Goal: Information Seeking & Learning: Compare options

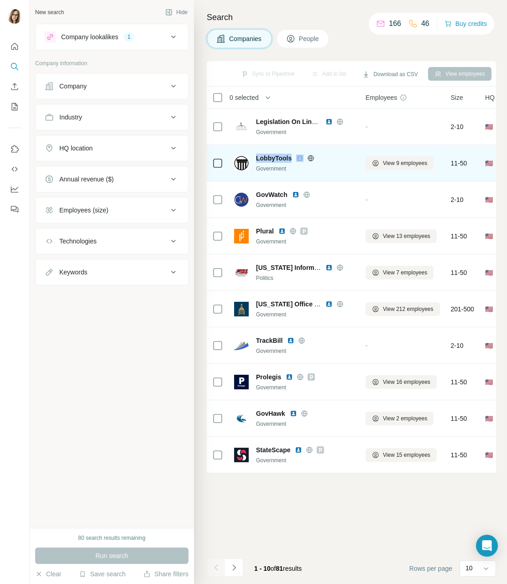
drag, startPoint x: 269, startPoint y: 157, endPoint x: 296, endPoint y: 160, distance: 26.6
click at [296, 160] on div "LobbyTools Government" at bounding box center [294, 163] width 120 height 19
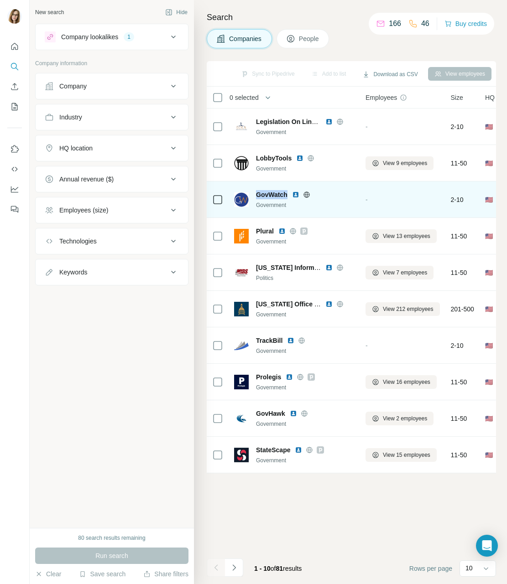
copy span "GovWatch"
drag, startPoint x: 255, startPoint y: 195, endPoint x: 286, endPoint y: 194, distance: 31.5
click at [286, 194] on div "GovWatch Government" at bounding box center [294, 199] width 120 height 19
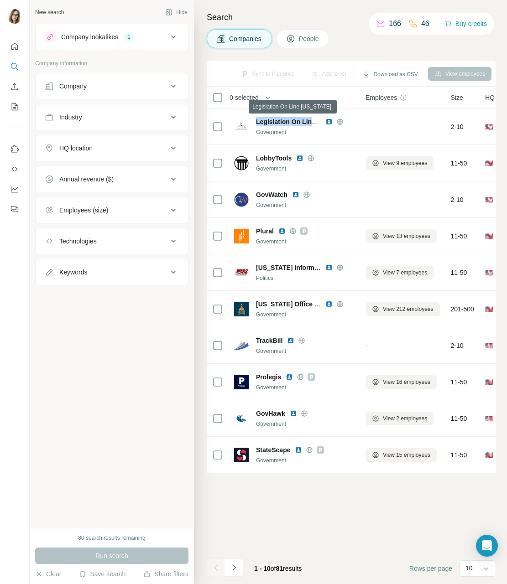
drag, startPoint x: 259, startPoint y: 120, endPoint x: 305, endPoint y: 0, distance: 128.4
click at [313, 121] on span "Legislation On Line [US_STATE]" at bounding box center [305, 121] width 98 height 7
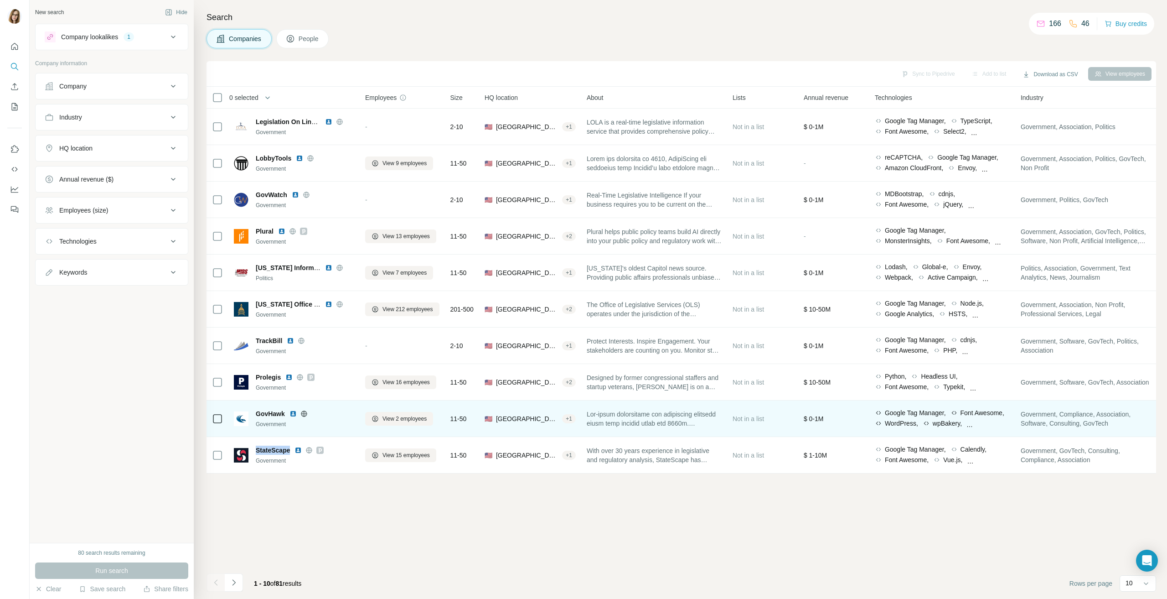
drag, startPoint x: 256, startPoint y: 449, endPoint x: 285, endPoint y: 413, distance: 46.4
click at [292, 449] on div "StateScape" at bounding box center [305, 449] width 98 height 9
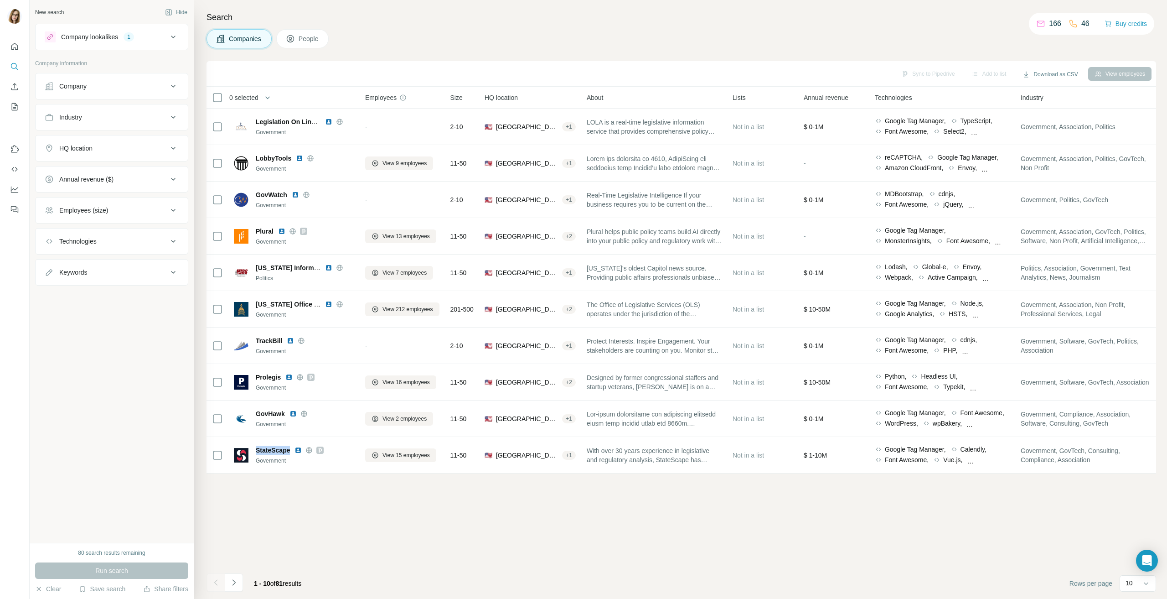
copy span "StateScape"
click at [112, 85] on div "Company" at bounding box center [106, 86] width 123 height 9
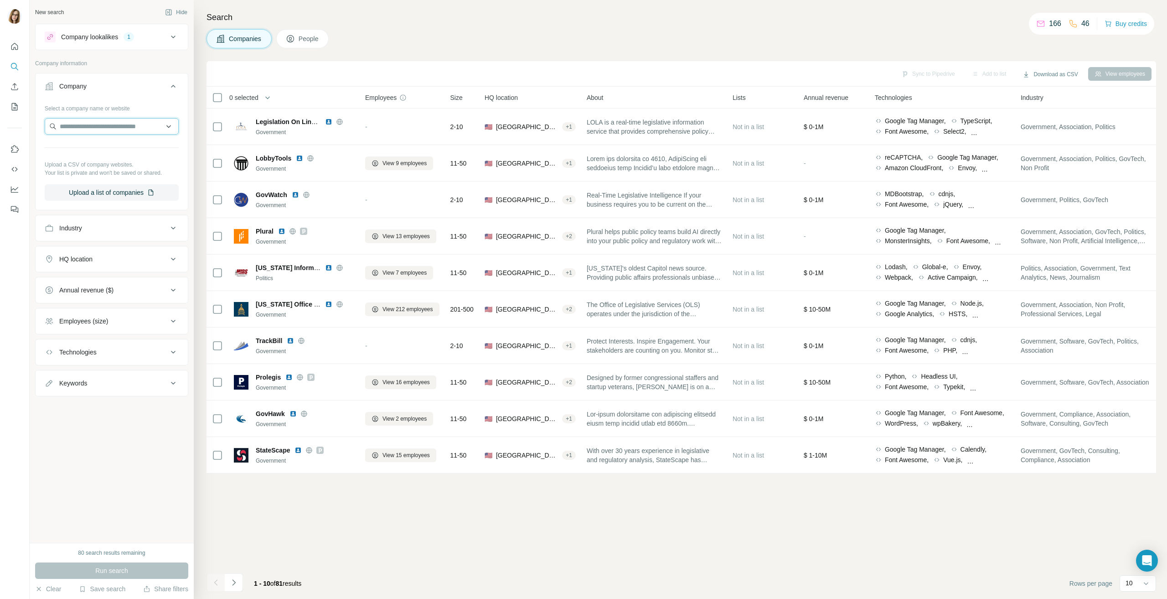
click at [104, 126] on input "text" at bounding box center [112, 126] width 134 height 16
type input "*"
type input "**********"
click at [120, 125] on input "**********" at bounding box center [112, 126] width 134 height 16
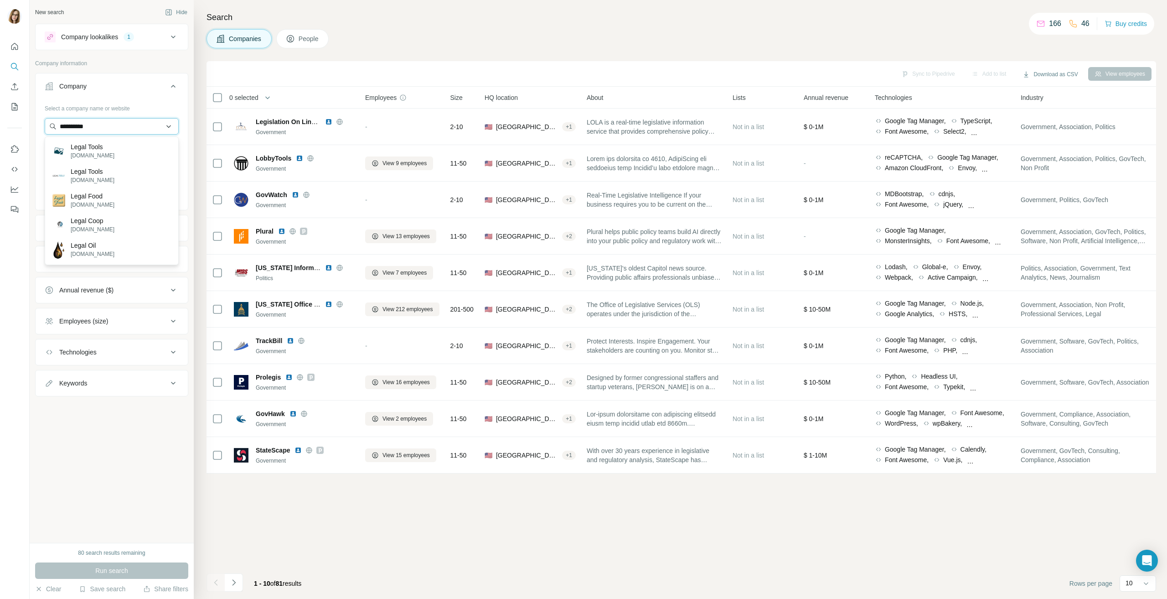
click at [120, 125] on input "**********" at bounding box center [112, 126] width 134 height 16
click at [124, 462] on div "New search Hide Company lookalikes 1 Company information Company Select a compa…" at bounding box center [112, 271] width 164 height 543
click at [112, 262] on div "HQ location" at bounding box center [106, 258] width 123 height 9
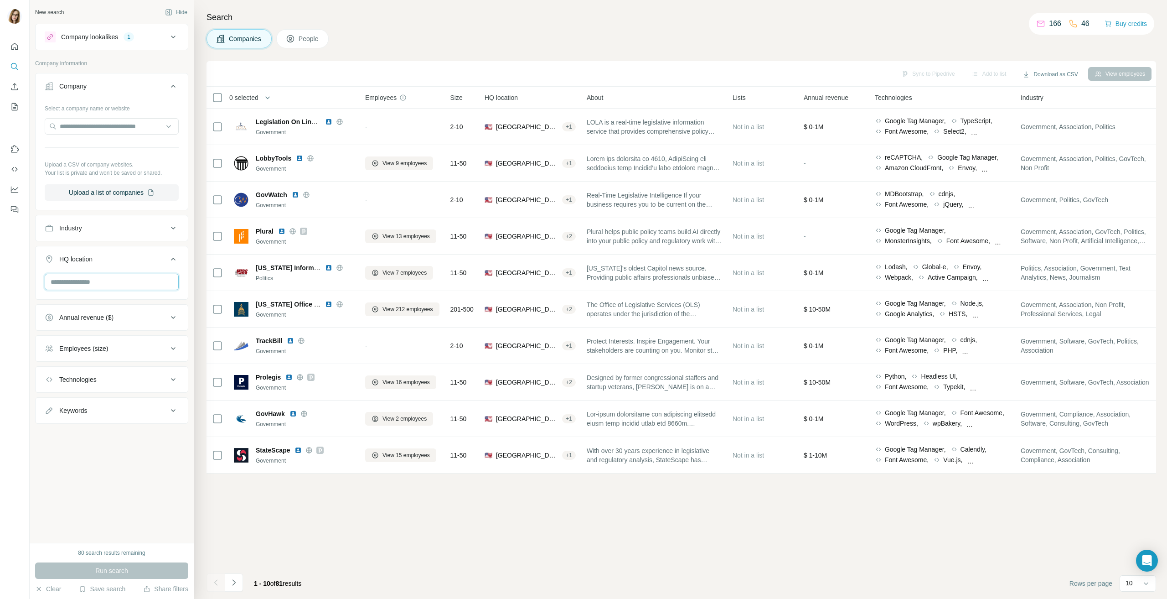
click at [93, 286] on input "text" at bounding box center [112, 282] width 134 height 16
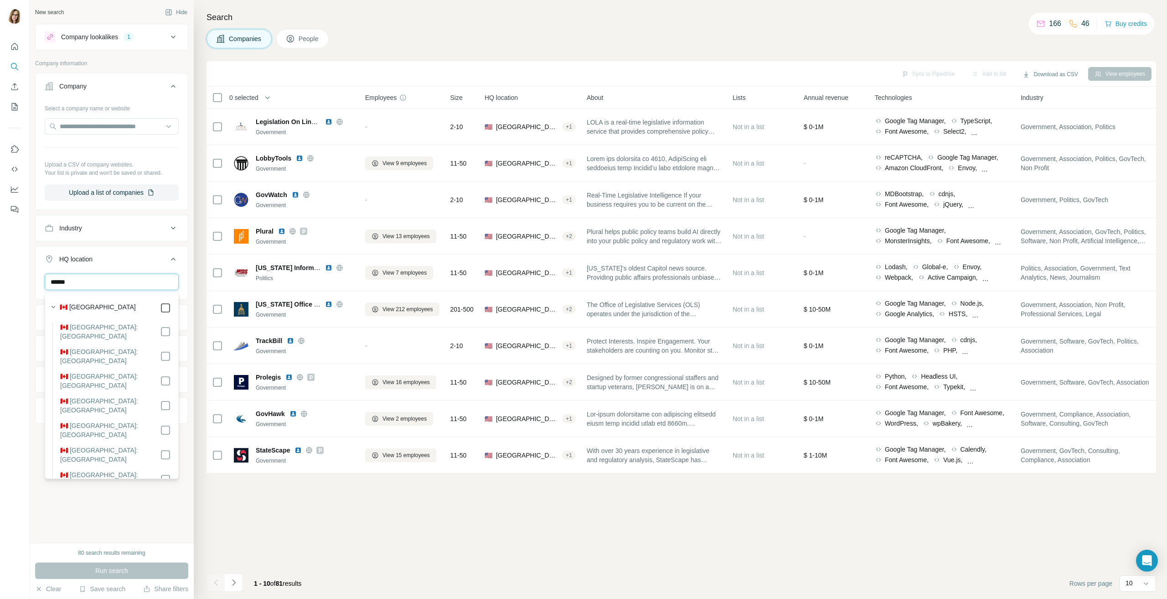
type input "******"
click at [164, 514] on div "New search Hide Company lookalikes 1 Company information Company Select a compa…" at bounding box center [112, 271] width 164 height 543
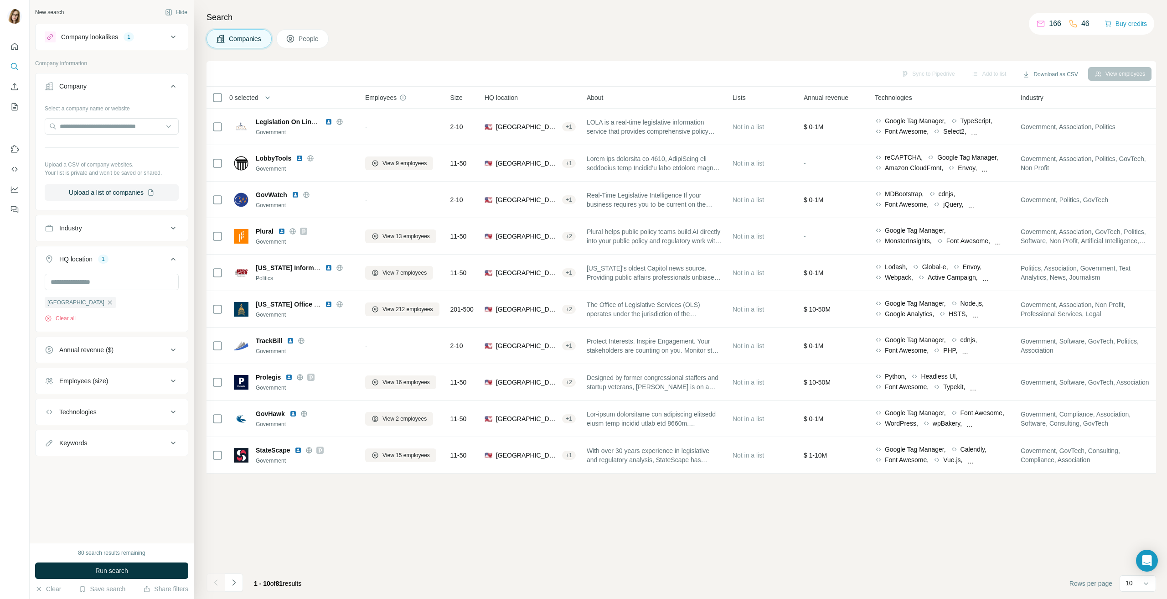
click at [82, 223] on div "Industry" at bounding box center [70, 227] width 23 height 9
click at [91, 248] on input at bounding box center [107, 251] width 113 height 10
type input "***"
click at [81, 247] on input at bounding box center [107, 251] width 113 height 10
type input "***"
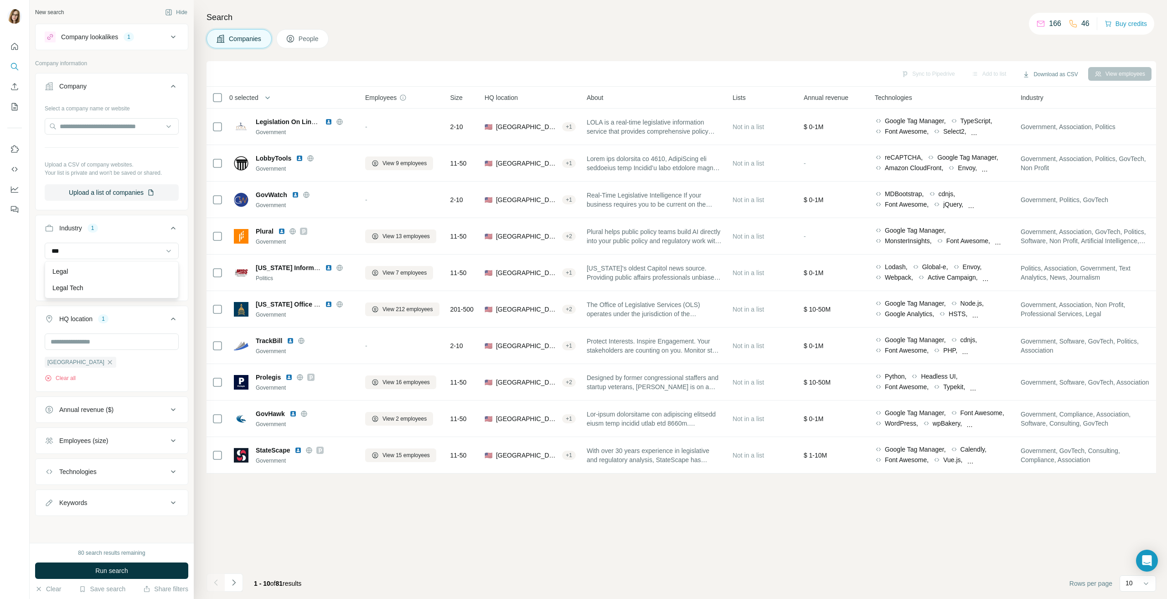
click at [89, 292] on div "Legal Tech" at bounding box center [111, 287] width 119 height 9
click at [70, 270] on icon "button" at bounding box center [65, 271] width 7 height 7
click at [80, 437] on div "Employees (size)" at bounding box center [83, 440] width 49 height 9
click at [51, 479] on icon at bounding box center [50, 477] width 11 height 11
click at [51, 496] on icon at bounding box center [50, 494] width 11 height 11
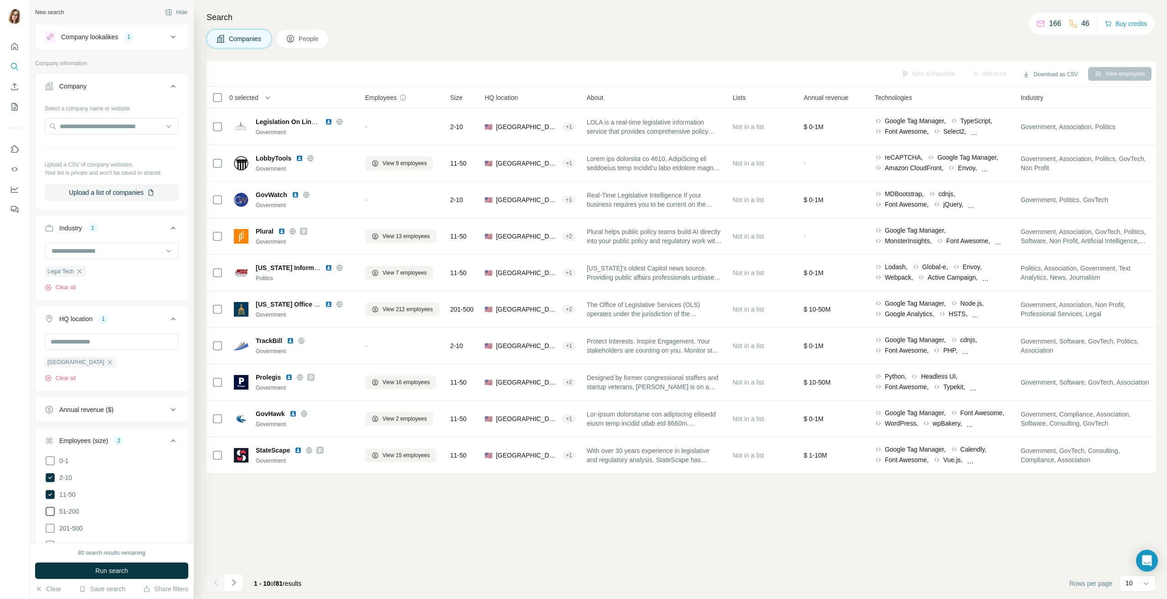
click at [51, 510] on icon at bounding box center [50, 511] width 11 height 11
click at [232, 510] on div "Sync to Pipedrive Add to list Download as CSV View employees 0 selected Compani…" at bounding box center [682, 330] width 950 height 538
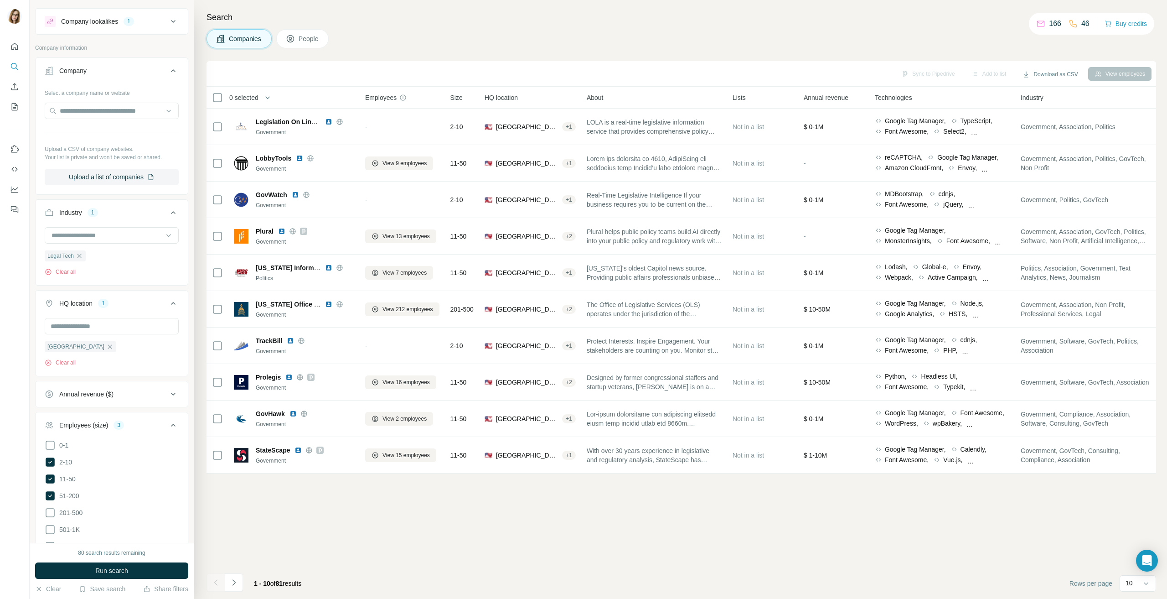
scroll to position [3, 0]
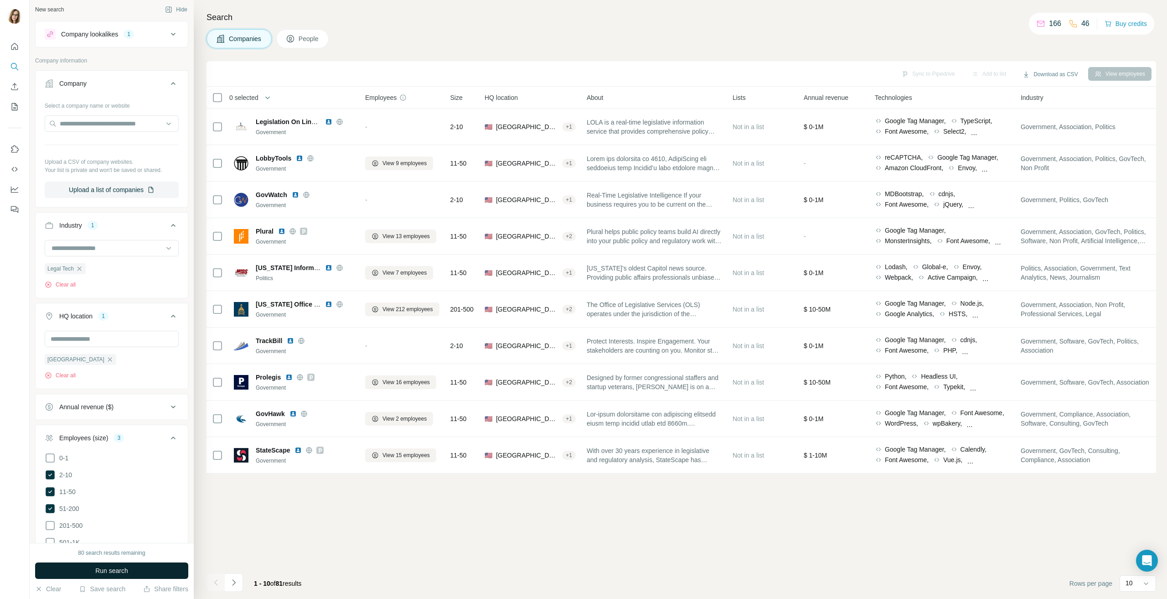
click at [93, 573] on button "Run search" at bounding box center [111, 570] width 153 height 16
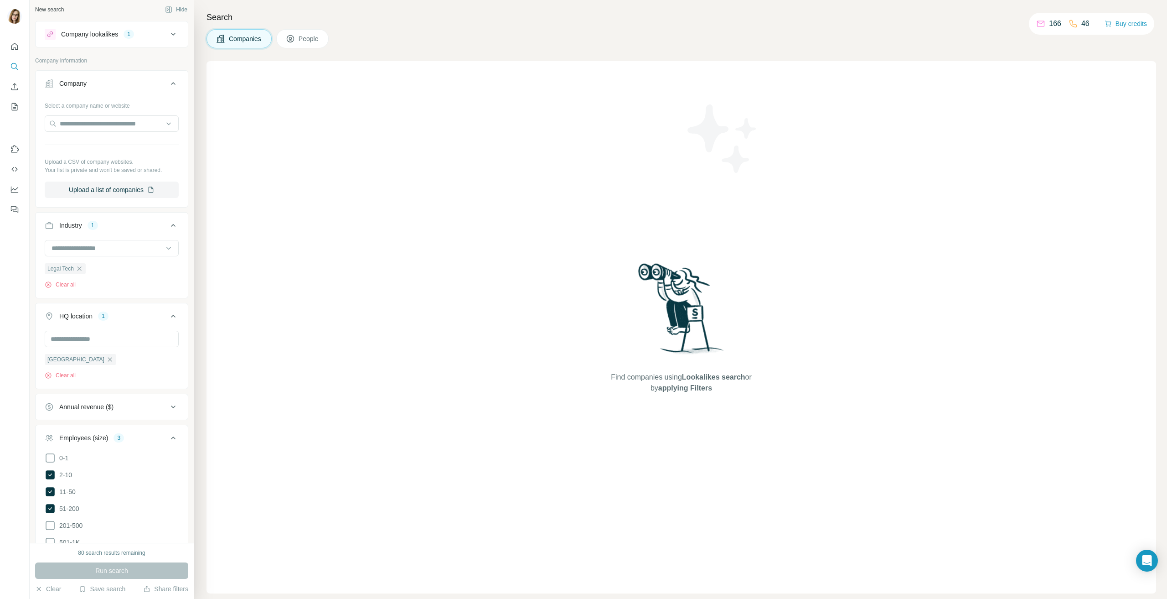
click at [171, 34] on icon at bounding box center [173, 34] width 5 height 3
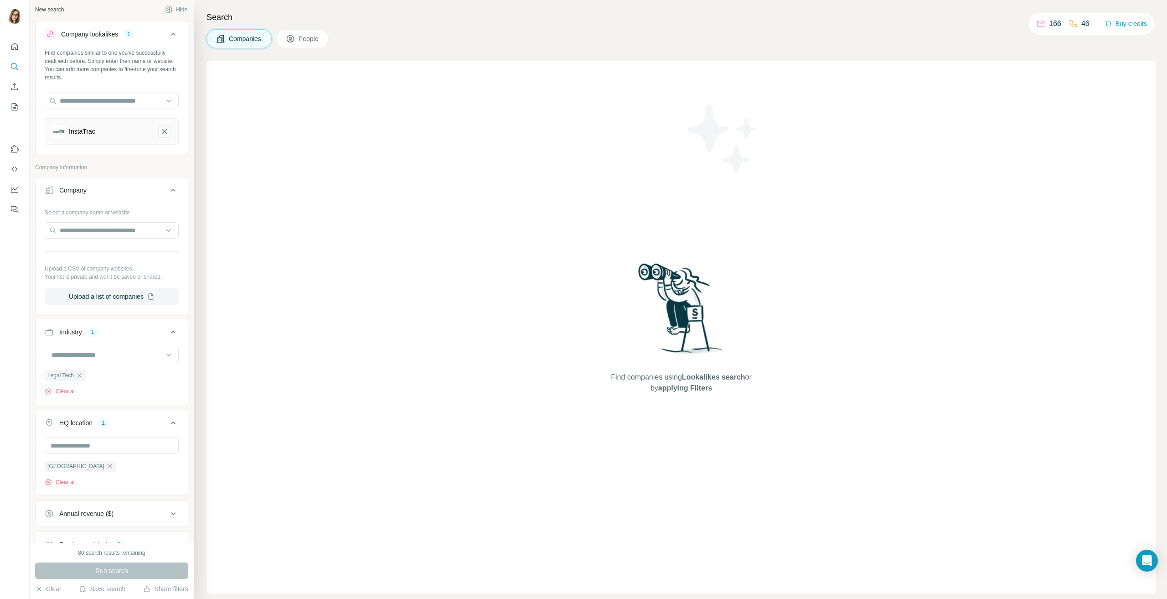
click at [162, 130] on icon "InstaTrac-remove-button" at bounding box center [164, 131] width 5 height 5
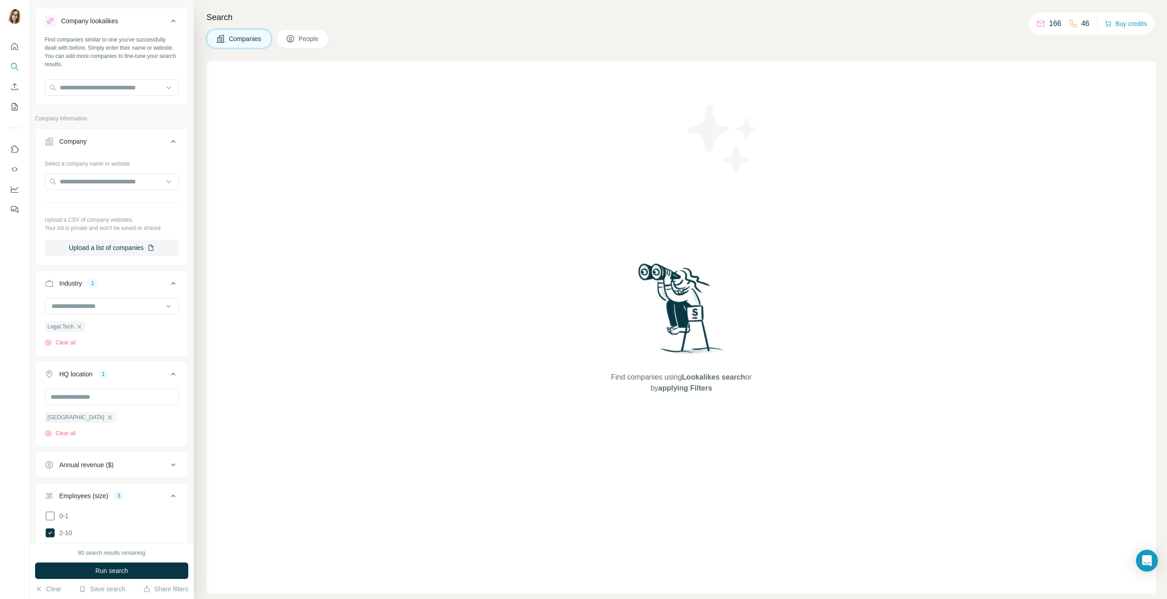
scroll to position [64, 0]
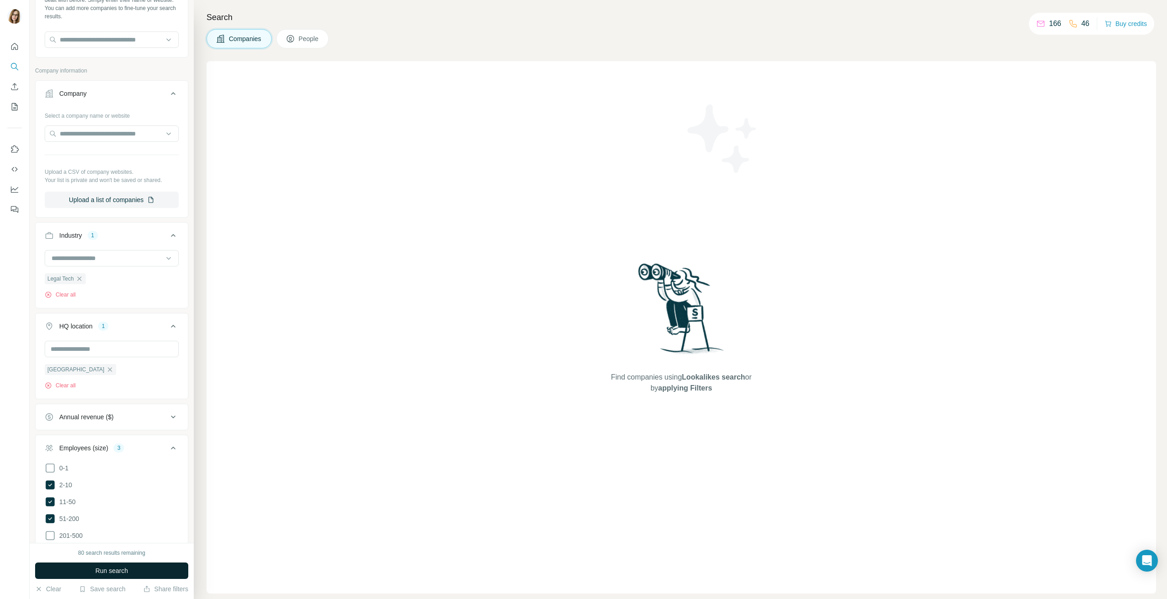
click at [111, 566] on span "Run search" at bounding box center [111, 570] width 33 height 9
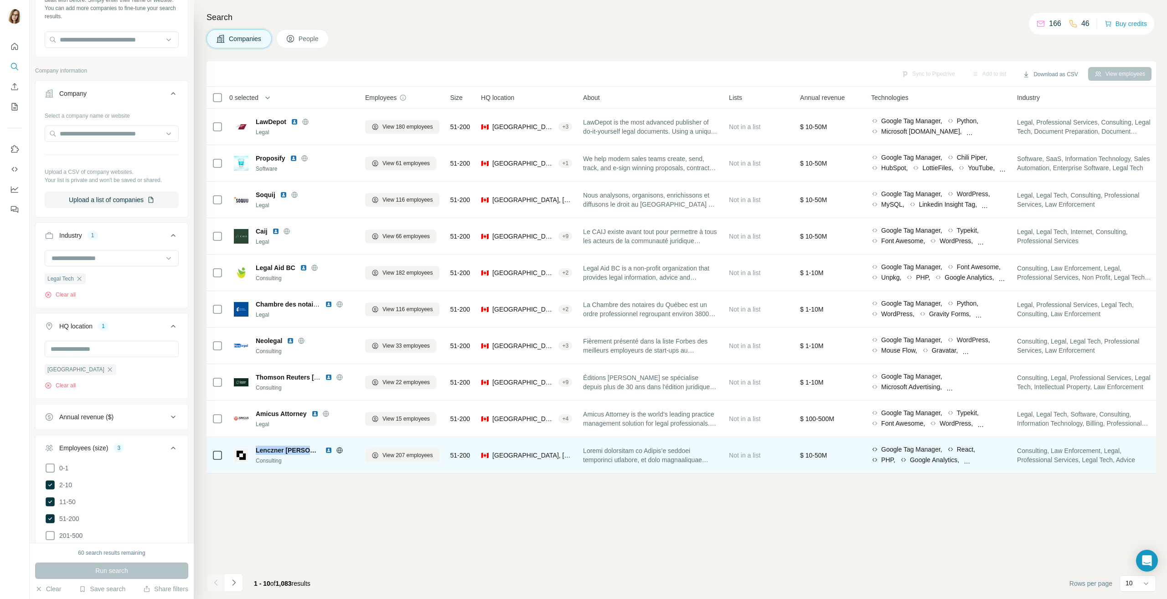
drag, startPoint x: 254, startPoint y: 447, endPoint x: 307, endPoint y: 449, distance: 53.4
click at [307, 449] on div "Lenczner [PERSON_NAME] Consulting" at bounding box center [294, 454] width 120 height 19
copy span "Lenczner [PERSON_NAME]"
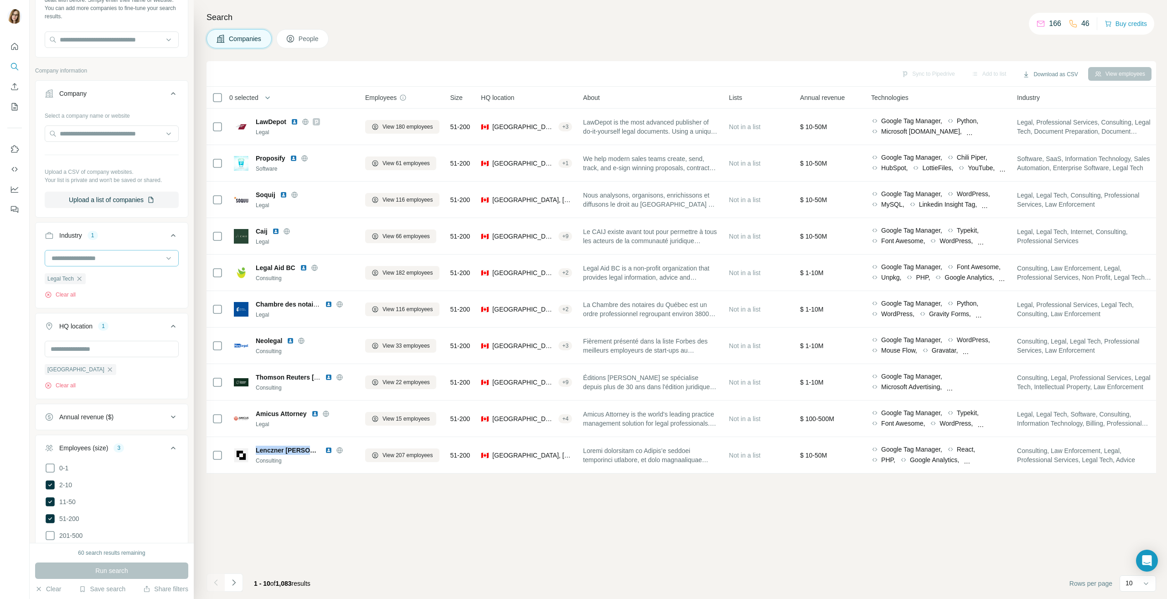
click at [72, 258] on input at bounding box center [107, 258] width 113 height 10
type input "*******"
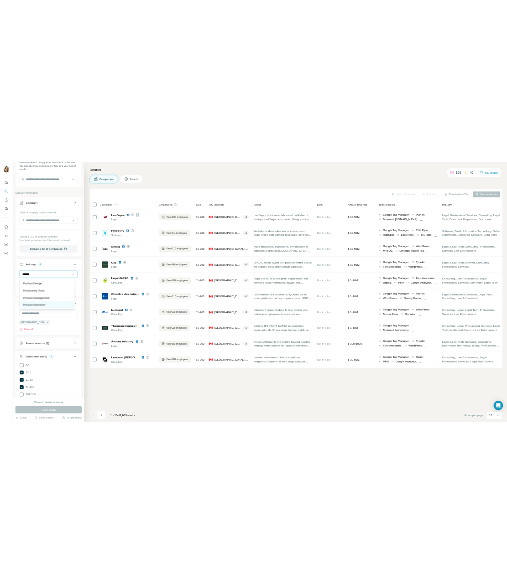
scroll to position [0, 0]
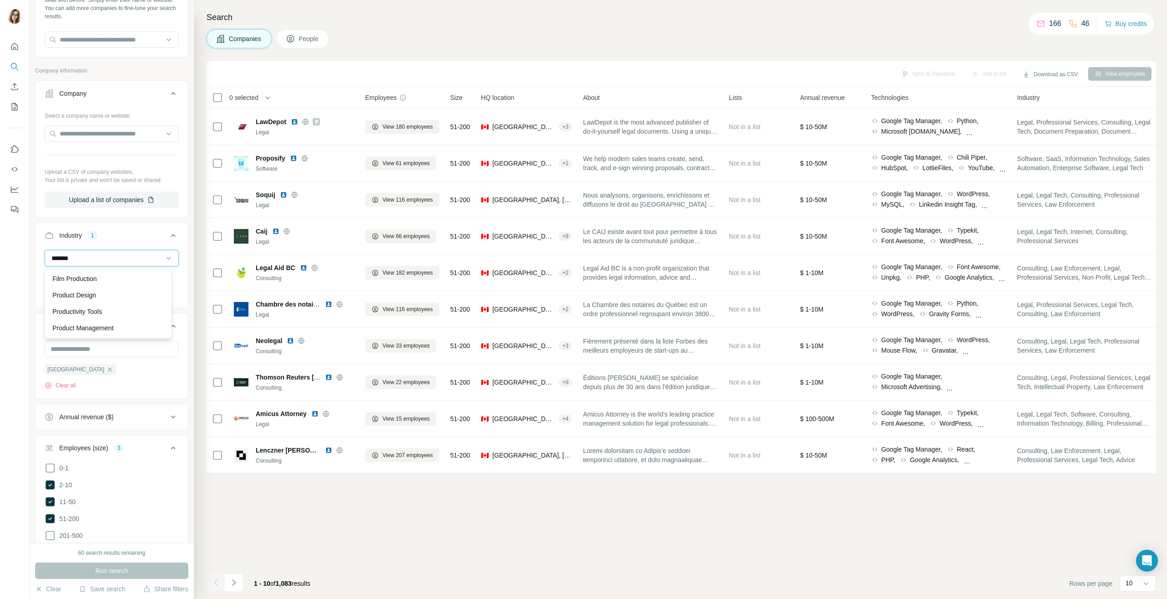
click at [91, 256] on input "*******" at bounding box center [107, 258] width 113 height 10
click at [62, 256] on input "*******" at bounding box center [107, 258] width 113 height 10
click at [62, 256] on input at bounding box center [107, 258] width 113 height 10
type input "****"
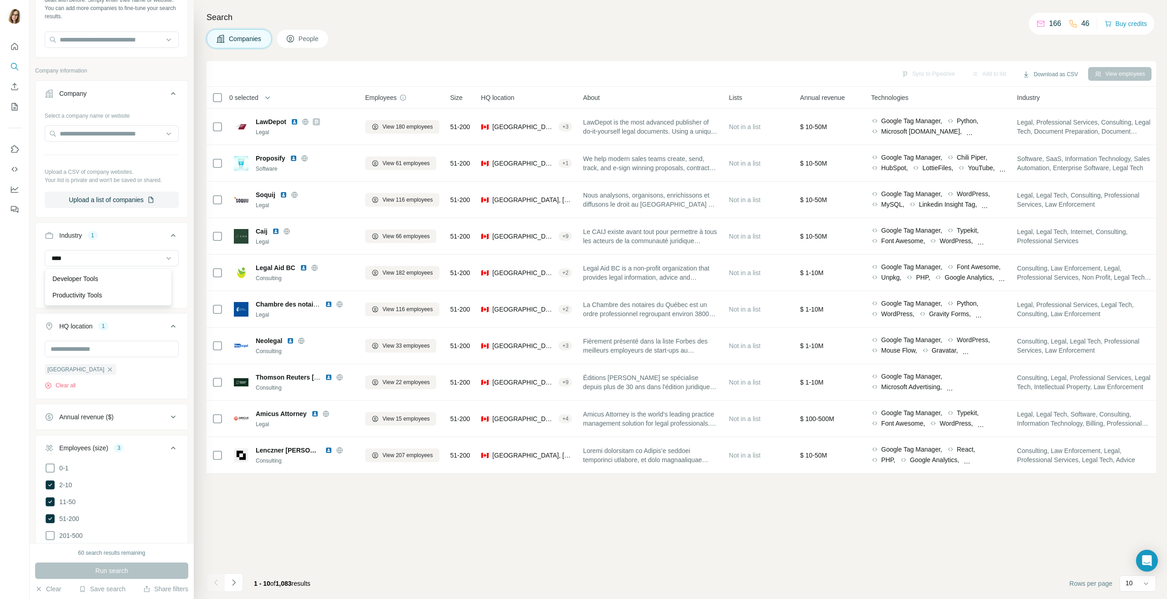
drag, startPoint x: 105, startPoint y: 299, endPoint x: 145, endPoint y: 562, distance: 265.7
click at [102, 299] on p "Productivity Tools" at bounding box center [77, 294] width 50 height 9
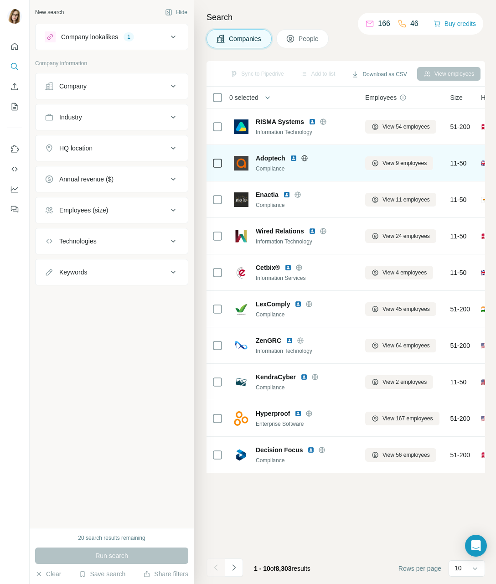
click at [267, 152] on div "Adoptech Compliance" at bounding box center [294, 162] width 120 height 25
click at [267, 159] on span "Adoptech" at bounding box center [271, 158] width 30 height 9
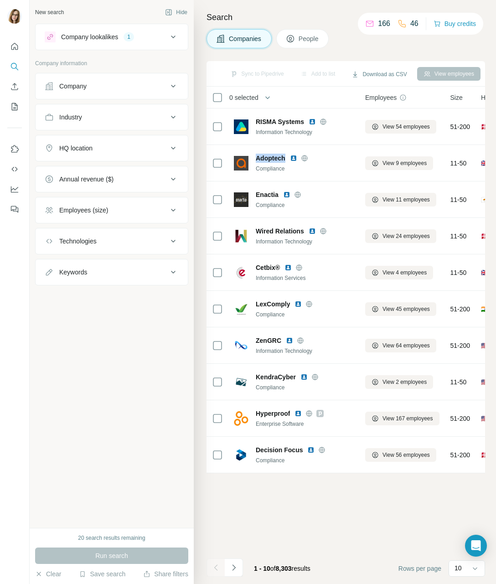
copy span "Adoptech"
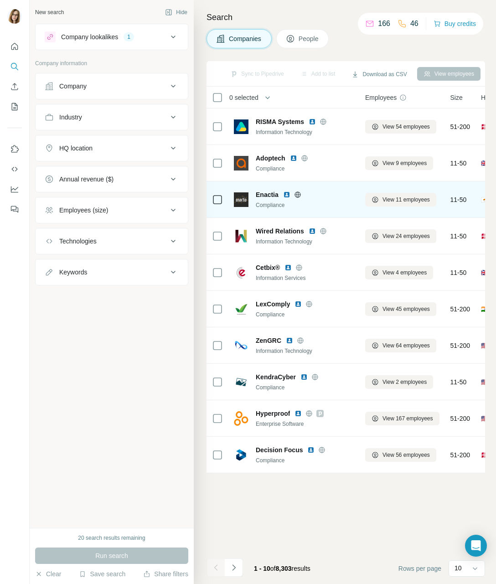
click at [257, 195] on span "Enactia" at bounding box center [267, 194] width 23 height 9
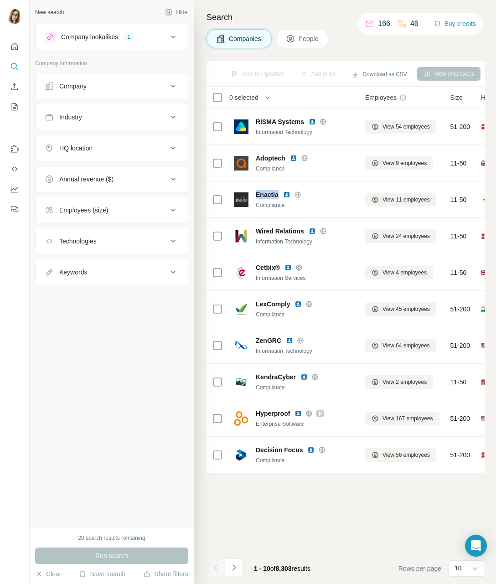
copy span "Enactia"
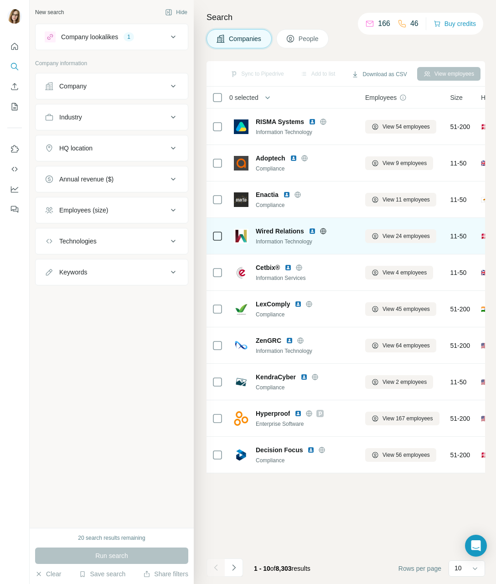
click at [289, 230] on span "Wired Relations" at bounding box center [280, 231] width 48 height 9
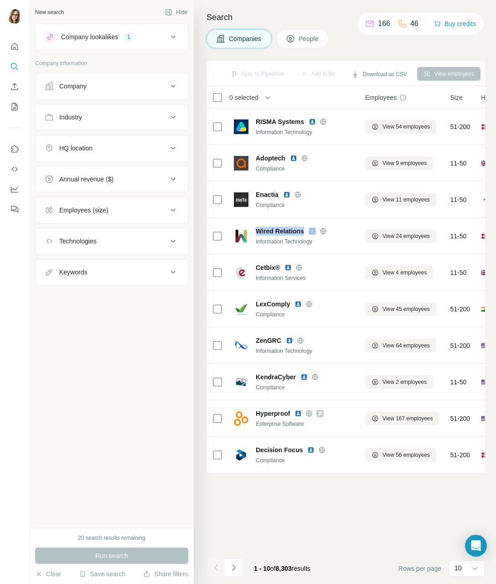
copy span "Wired Relations"
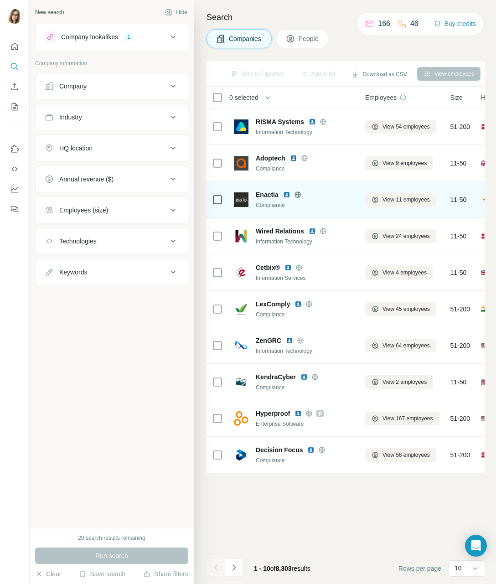
click at [269, 196] on span "Enactia" at bounding box center [267, 194] width 23 height 9
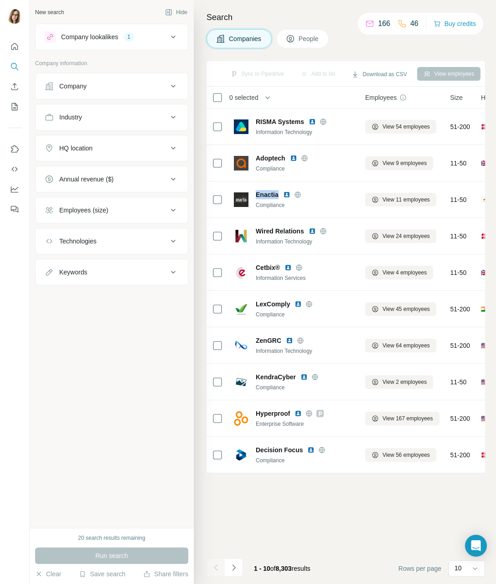
copy span "Enactia"
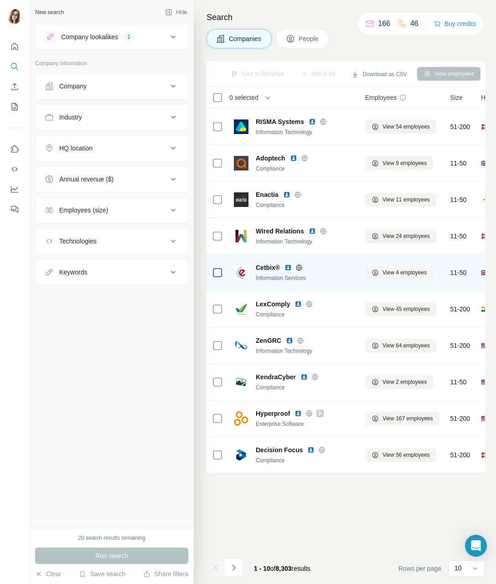
click at [262, 275] on div "Information Services" at bounding box center [305, 278] width 98 height 8
click at [264, 268] on span "Cetbix®" at bounding box center [268, 267] width 24 height 9
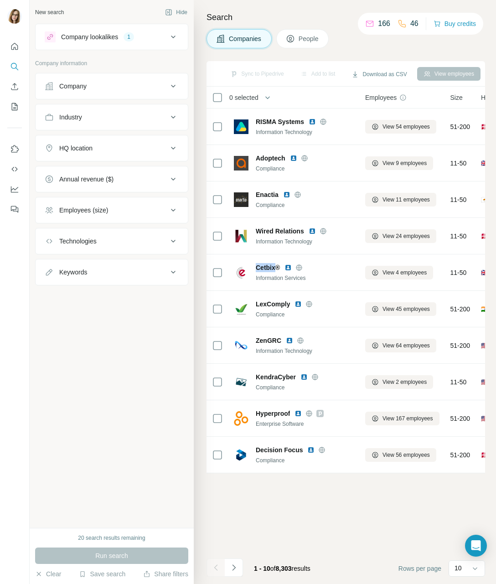
copy span "Cetbix"
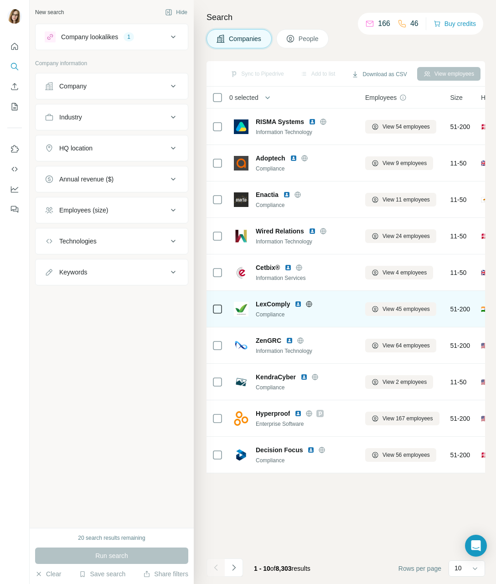
click at [269, 304] on span "LexComply" at bounding box center [273, 304] width 34 height 9
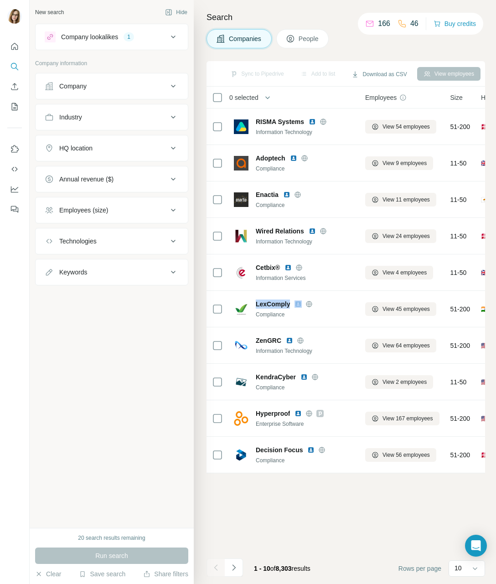
copy span "LexComply"
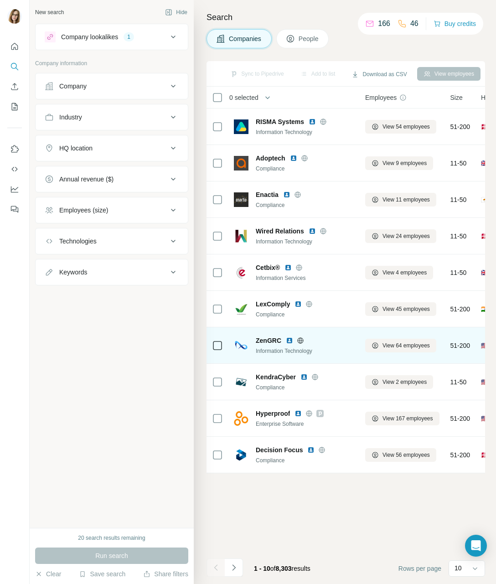
click at [262, 335] on div "ZenGRC Information Technology" at bounding box center [294, 345] width 120 height 25
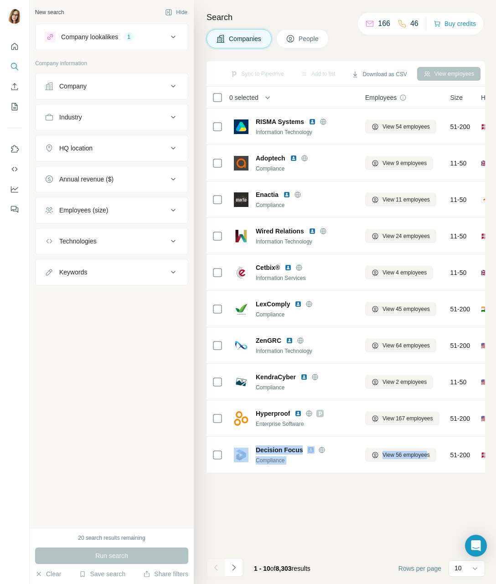
drag, startPoint x: 244, startPoint y: 471, endPoint x: 429, endPoint y: 480, distance: 185.3
click at [429, 480] on div "Sync to Pipedrive Add to list Download as CSV View employees 0 selected Compani…" at bounding box center [346, 322] width 279 height 523
click at [478, 569] on icon at bounding box center [474, 568] width 9 height 9
drag, startPoint x: 466, startPoint y: 495, endPoint x: 430, endPoint y: 491, distance: 36.2
click at [466, 495] on div "60" at bounding box center [466, 498] width 21 height 9
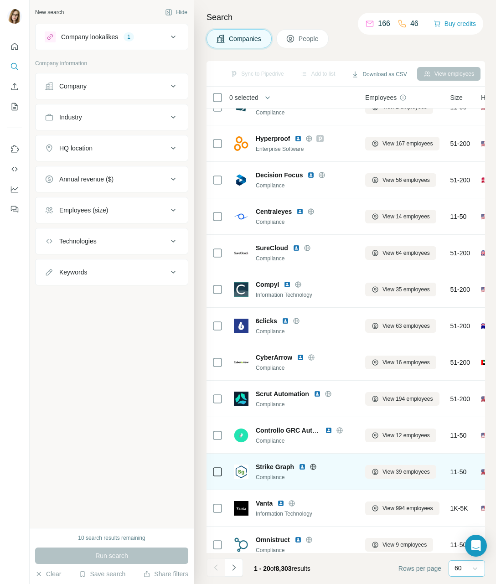
scroll to position [289, 0]
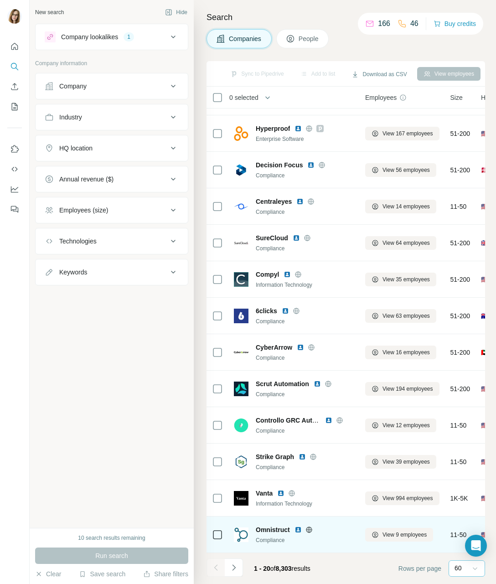
click at [270, 526] on span "Omnistruct" at bounding box center [273, 529] width 34 height 9
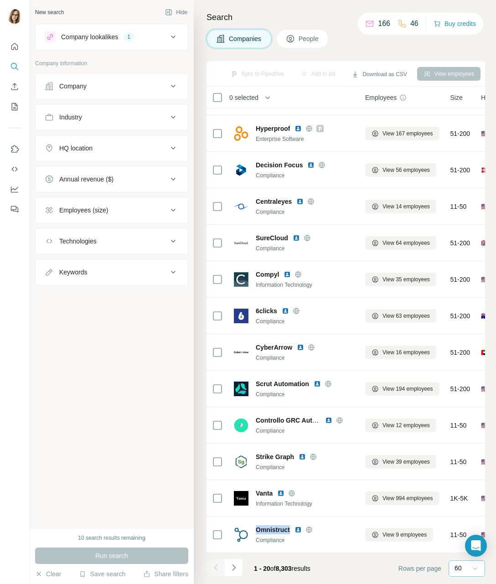
copy span "Omnistruct"
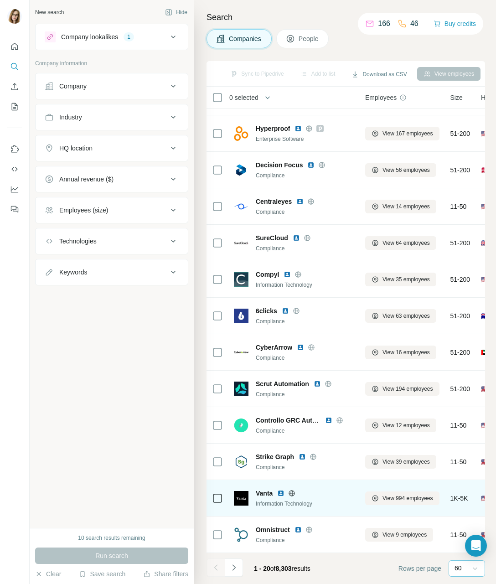
click at [264, 490] on span "Vanta" at bounding box center [264, 493] width 17 height 9
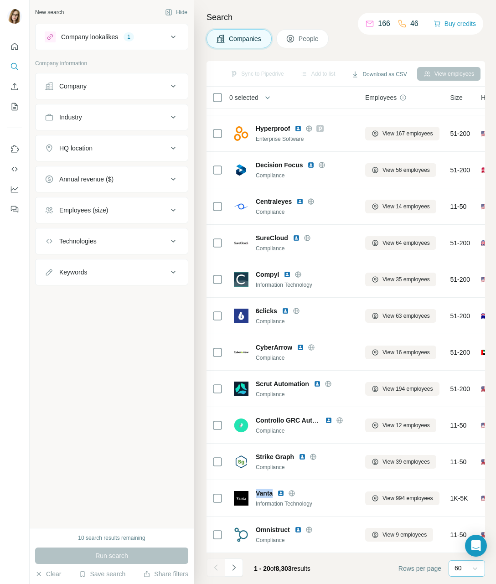
copy span "Vanta"
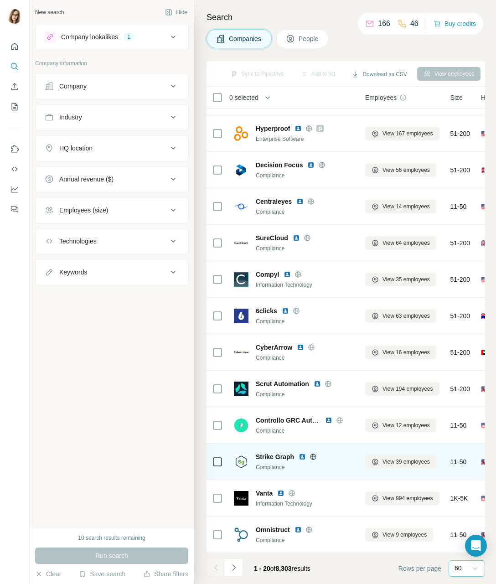
click at [263, 453] on span "Strike Graph" at bounding box center [275, 456] width 38 height 9
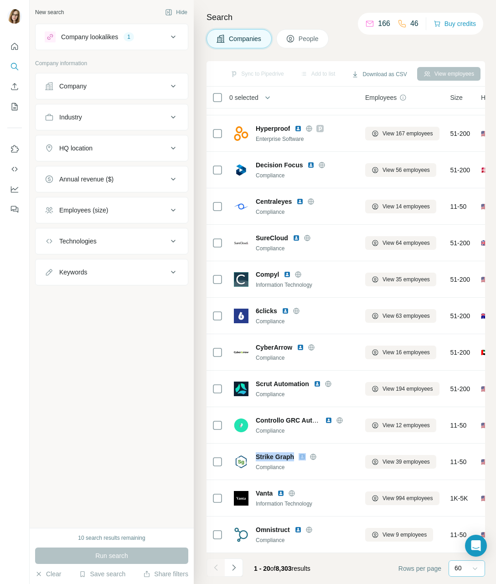
copy span "Strike Graph"
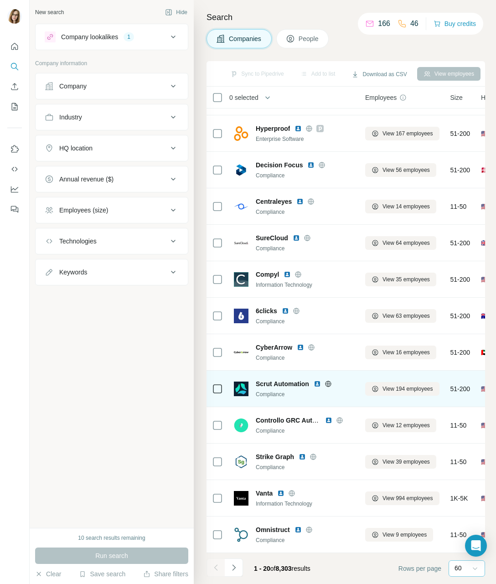
click at [273, 379] on span "Scrut Automation" at bounding box center [282, 383] width 53 height 9
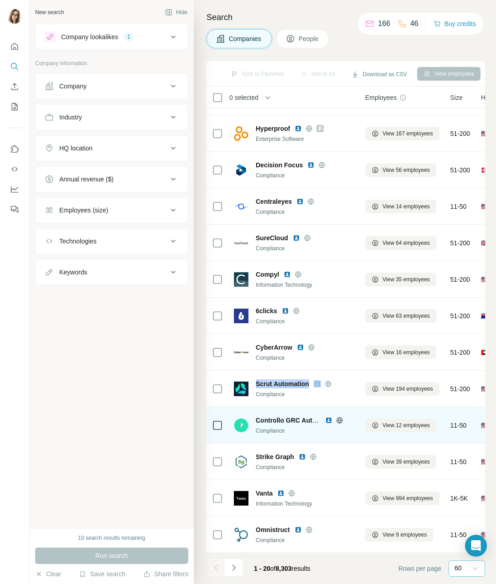
copy span "Scrut Automation"
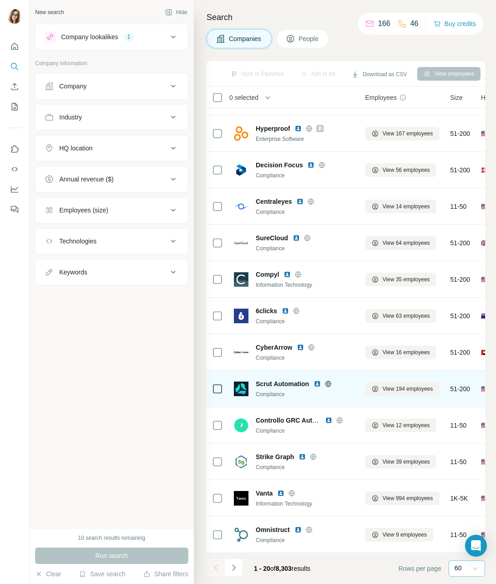
click at [265, 390] on div "Compliance" at bounding box center [305, 394] width 98 height 8
click at [269, 379] on span "Scrut Automation" at bounding box center [282, 383] width 53 height 9
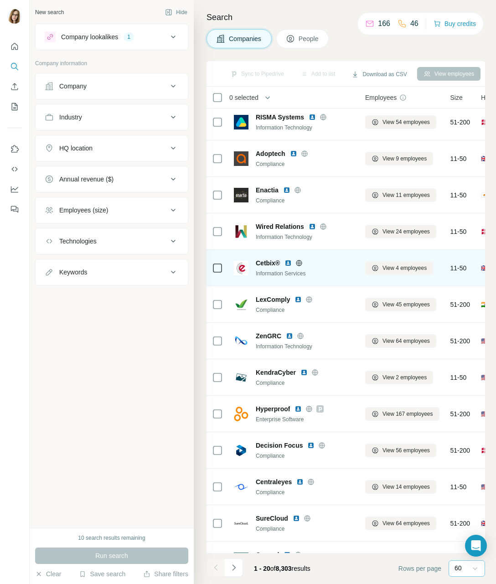
scroll to position [0, 0]
